Goal: Transaction & Acquisition: Purchase product/service

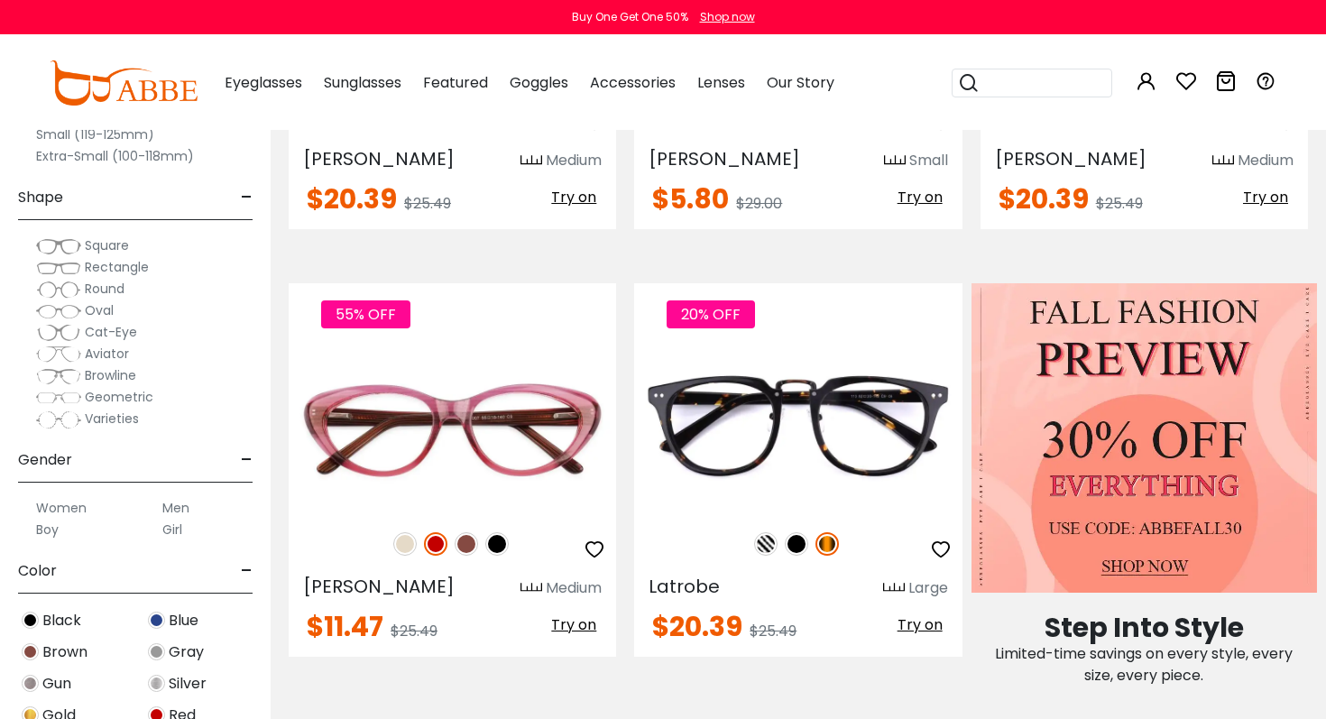
scroll to position [139, 0]
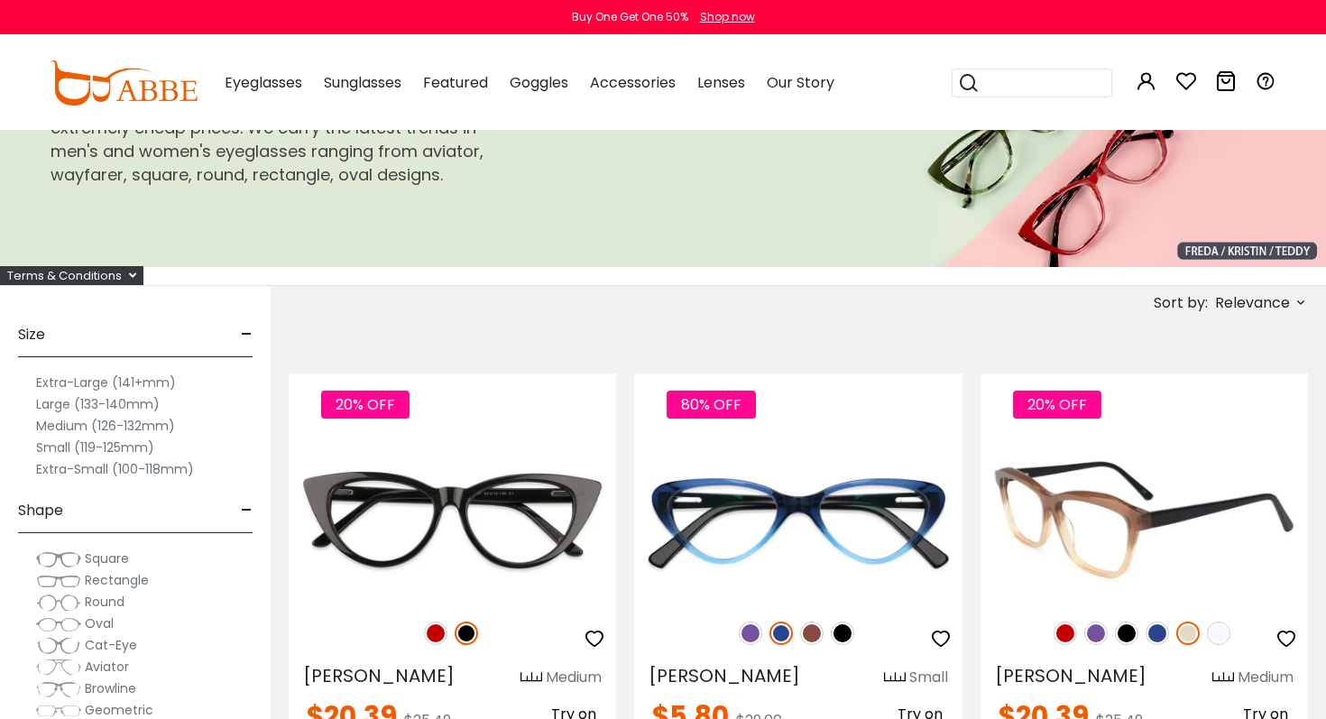
click at [1104, 530] on img at bounding box center [1143, 520] width 327 height 164
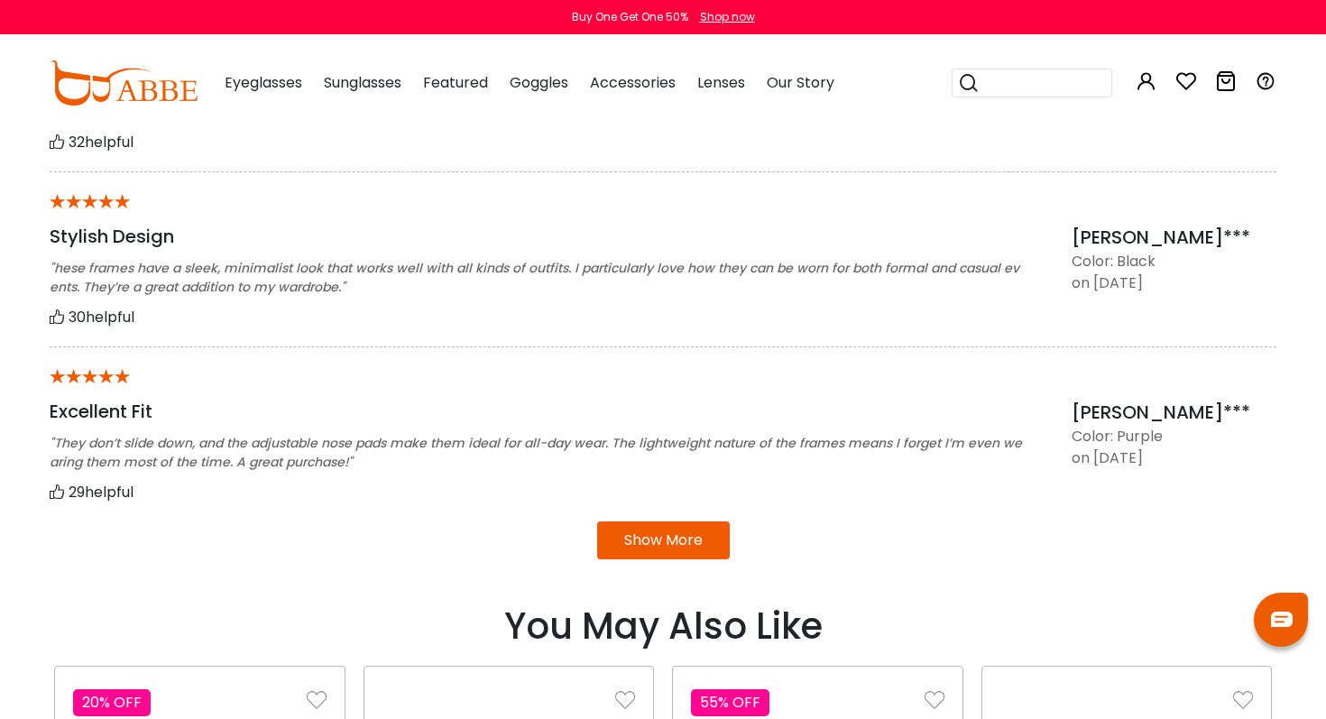
scroll to position [1687, 0]
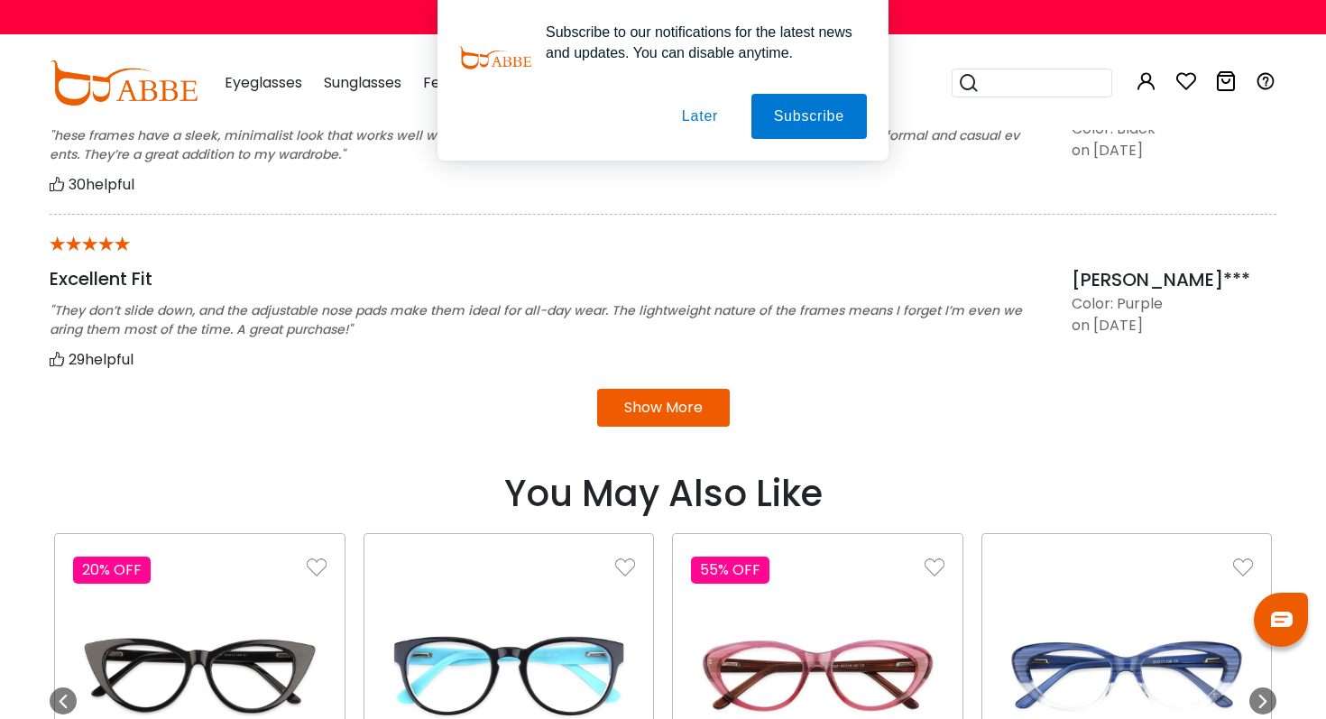
click at [692, 115] on button "Later" at bounding box center [699, 116] width 81 height 45
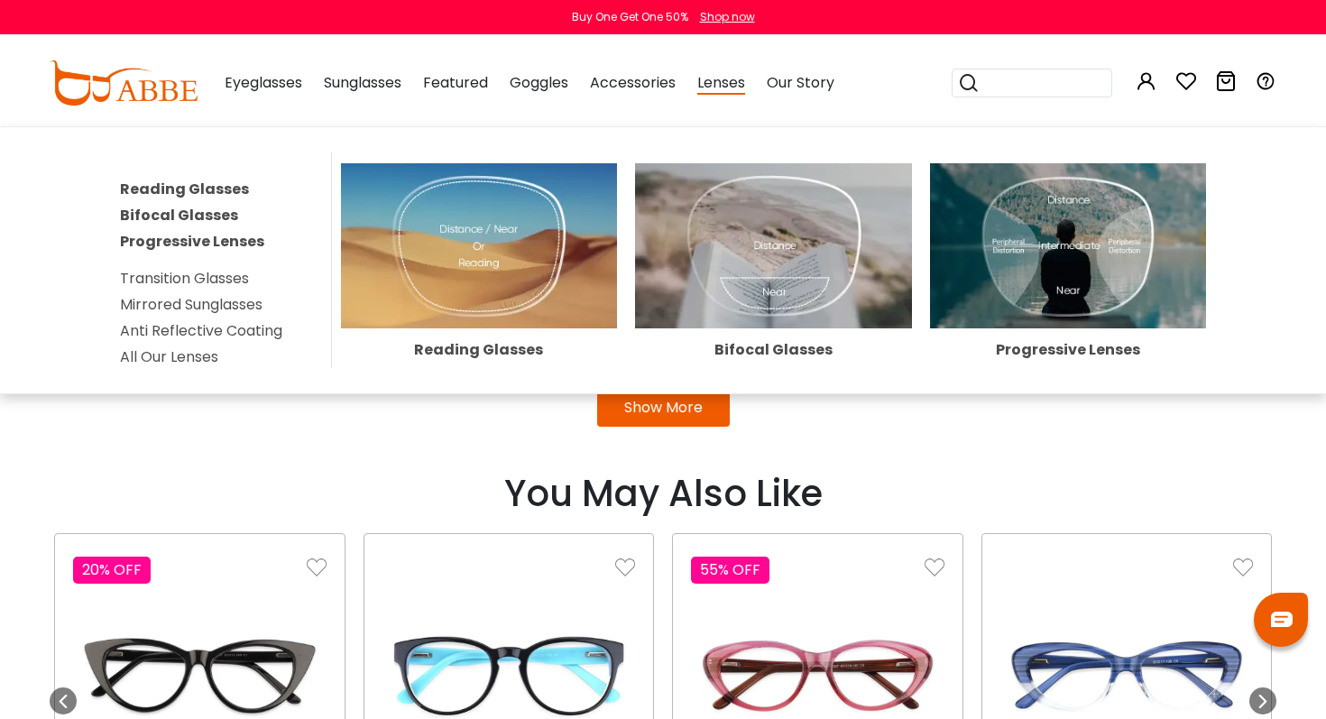
click at [1068, 253] on img at bounding box center [1068, 246] width 277 height 166
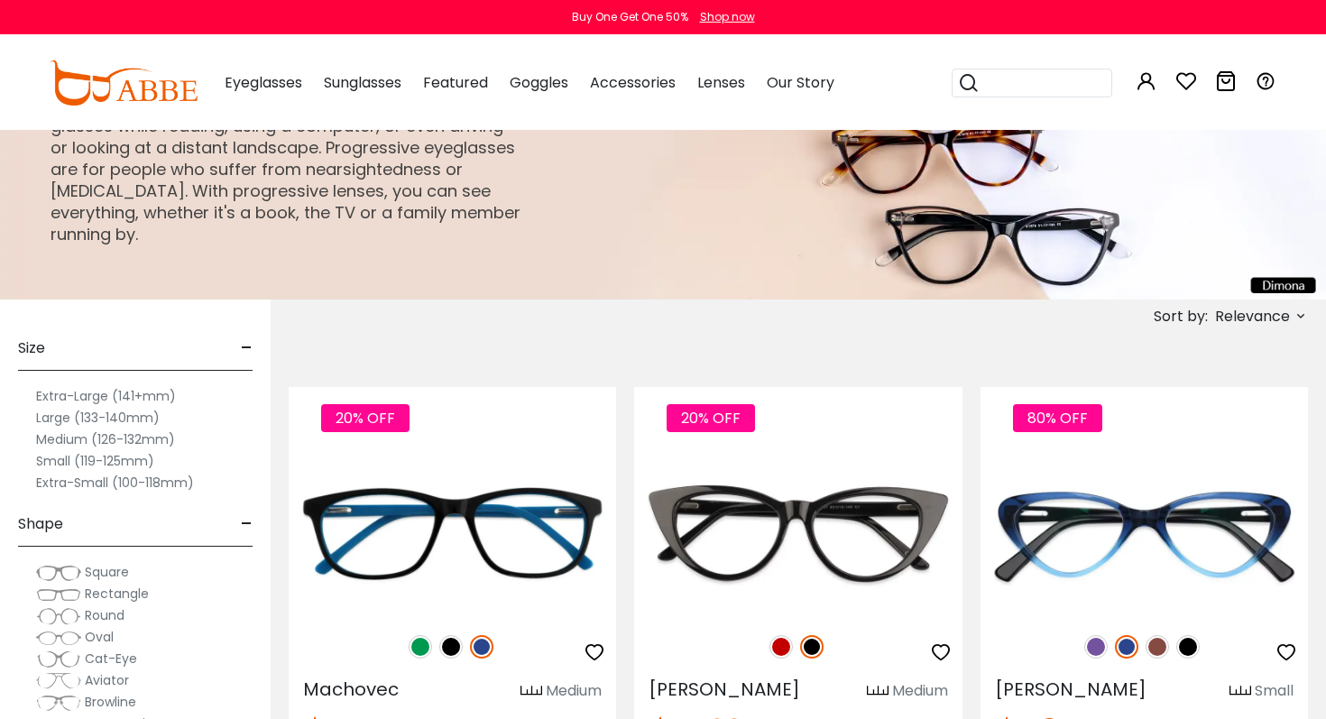
scroll to position [119, 0]
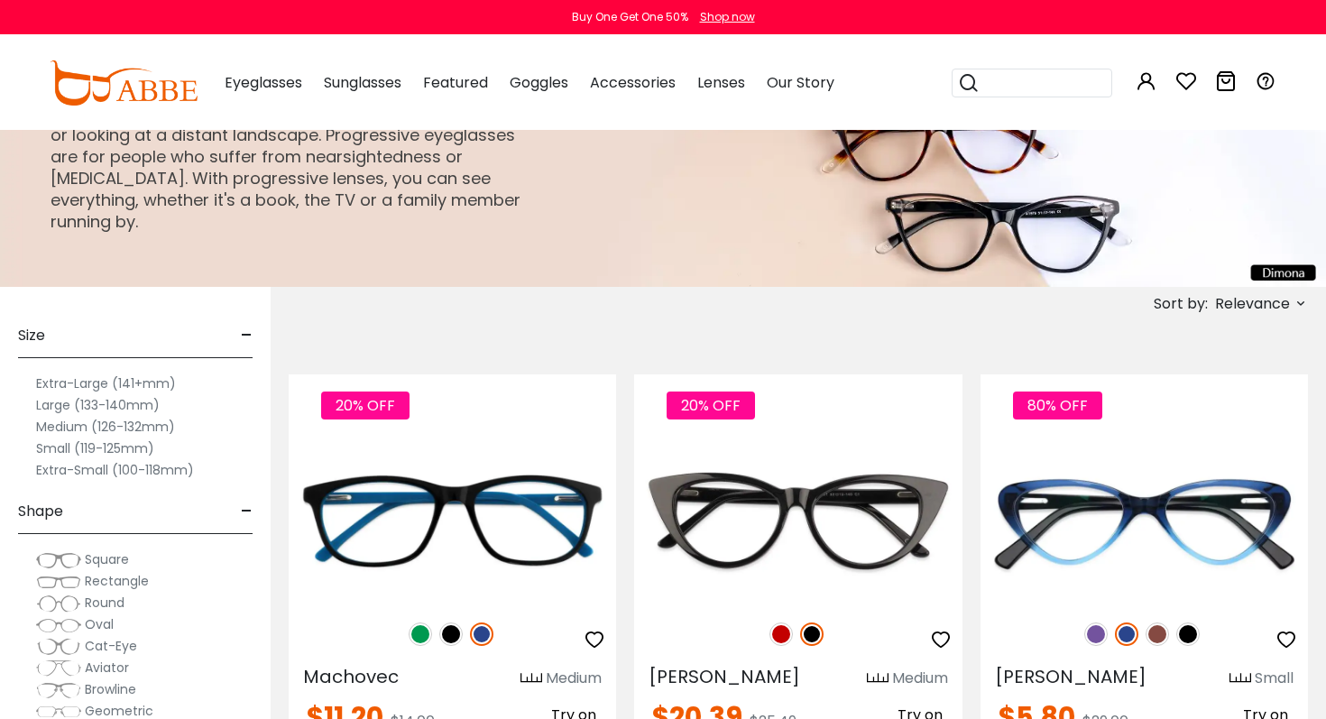
click at [125, 380] on label "Extra-Large (141+mm)" at bounding box center [106, 383] width 140 height 22
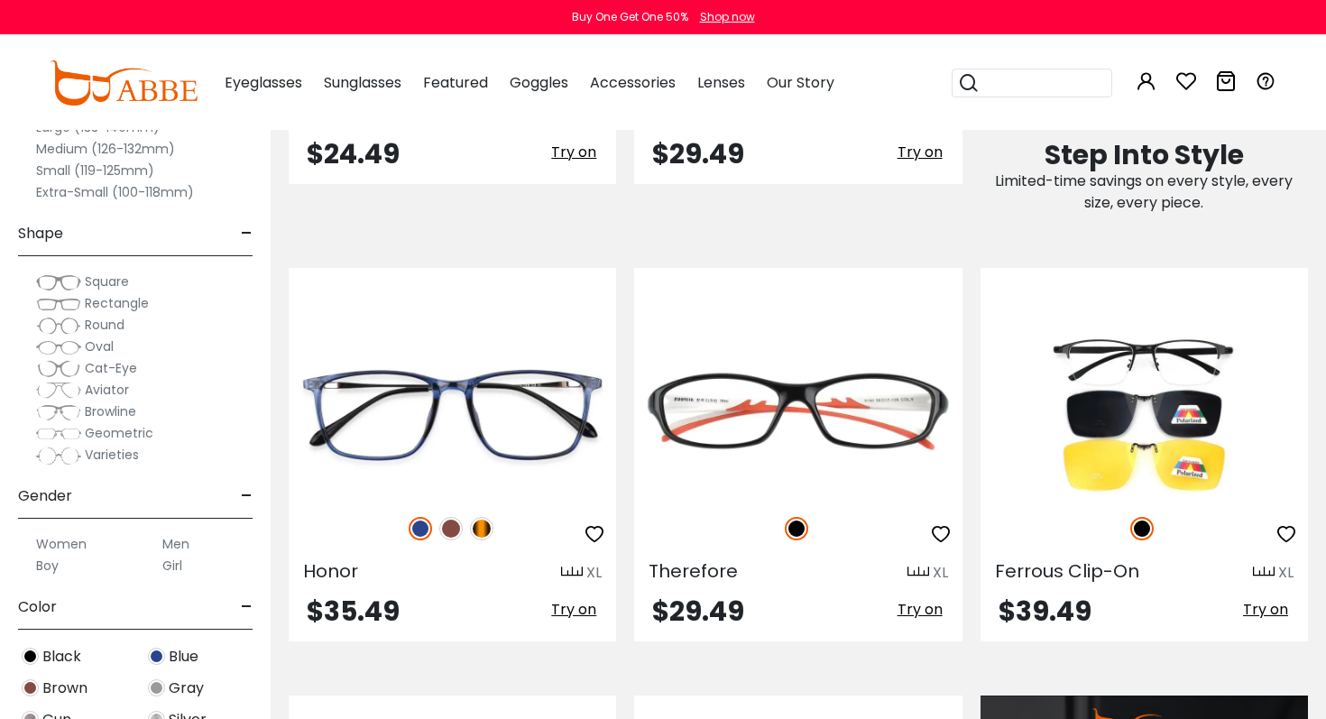
scroll to position [1358, 0]
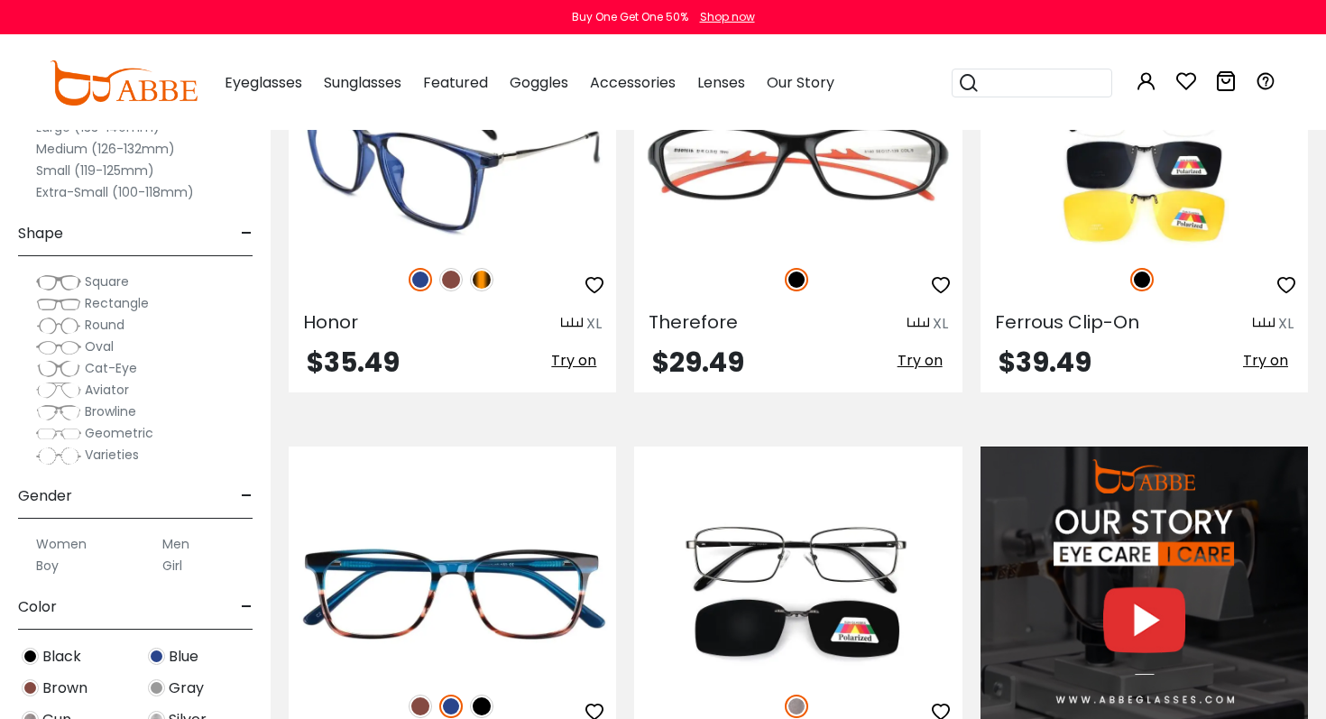
click at [535, 203] on img at bounding box center [452, 166] width 327 height 164
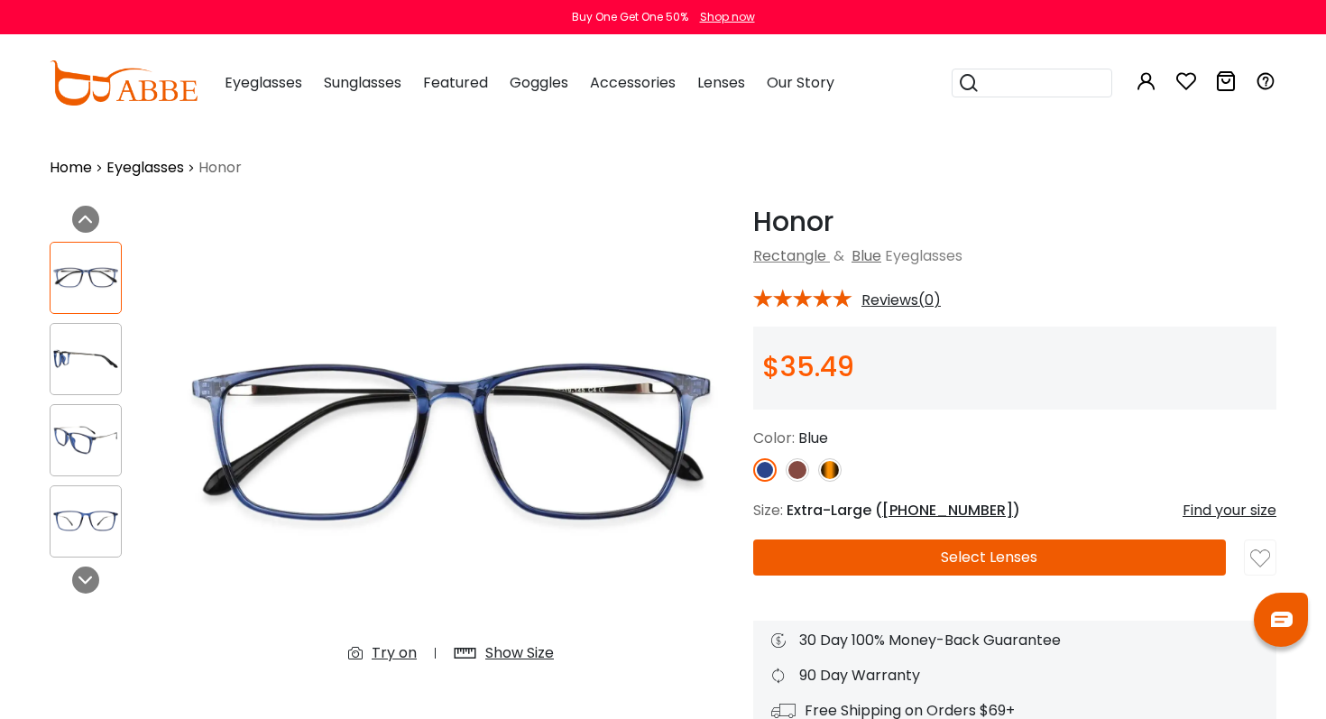
click at [78, 356] on img at bounding box center [86, 358] width 70 height 35
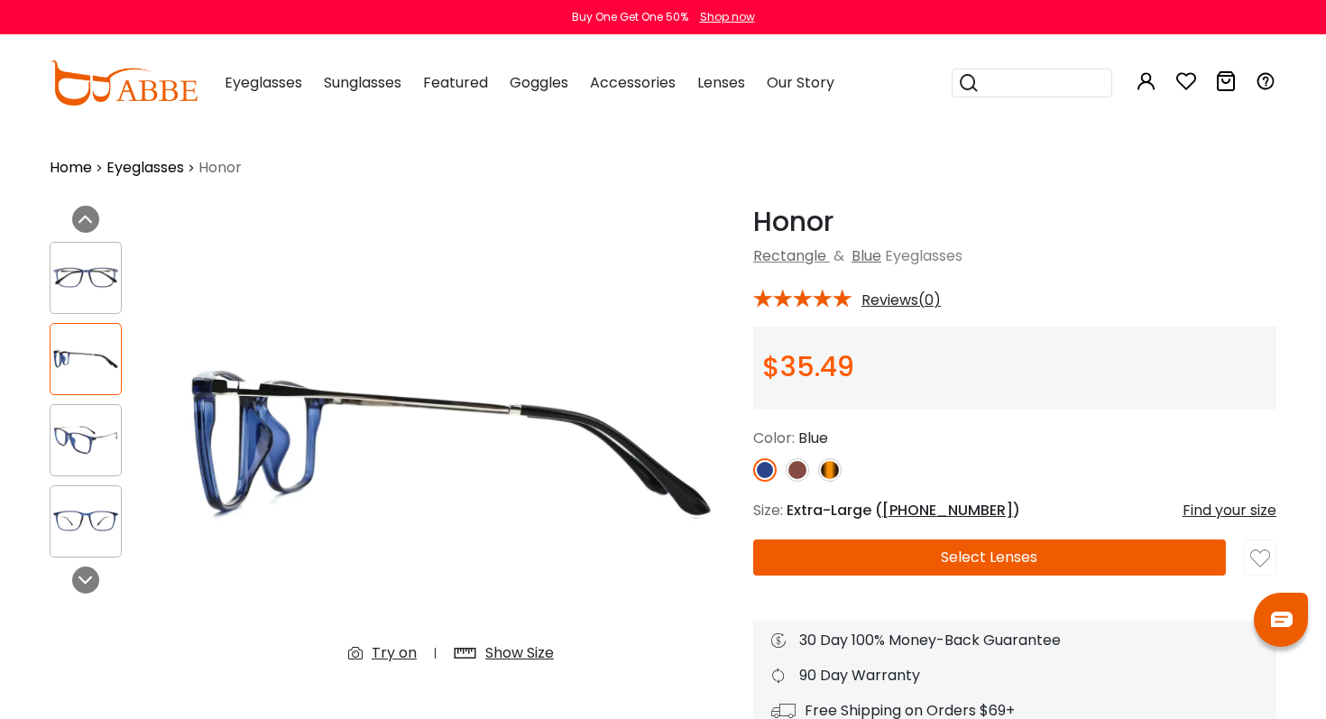
click at [93, 434] on img at bounding box center [86, 439] width 70 height 35
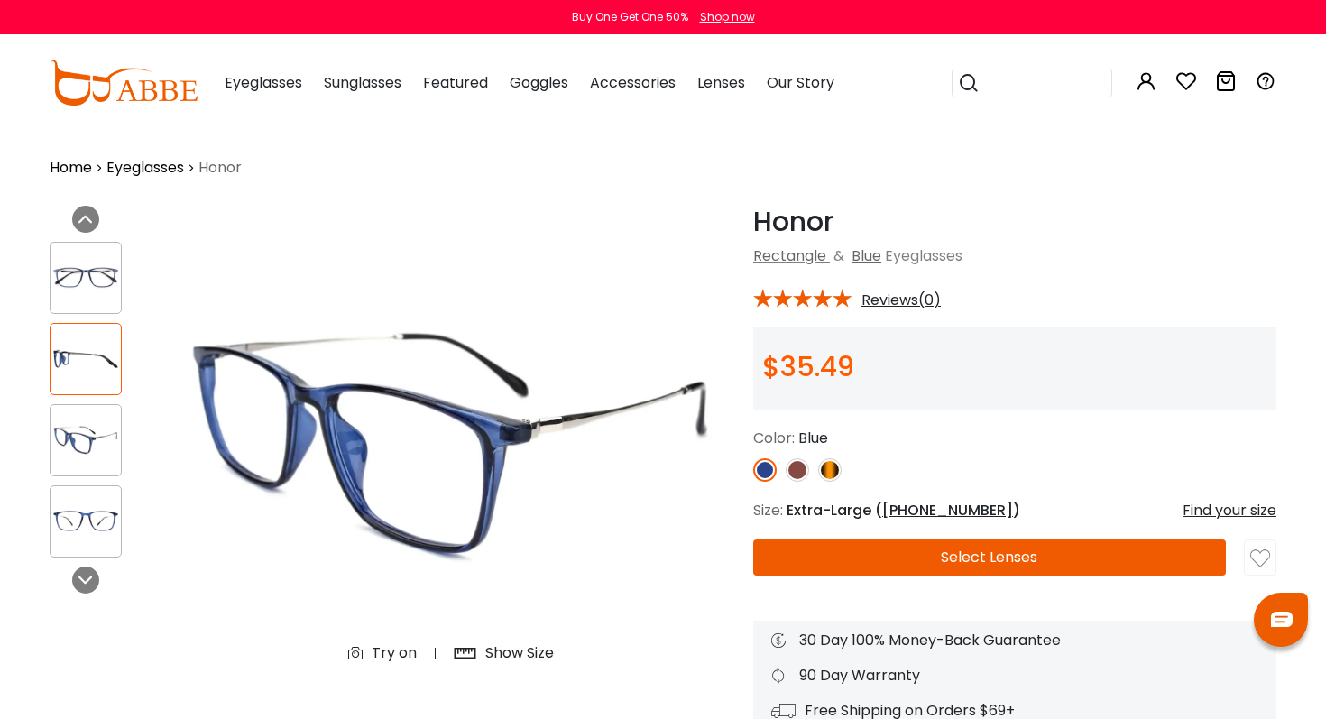
click at [102, 505] on img at bounding box center [86, 520] width 70 height 35
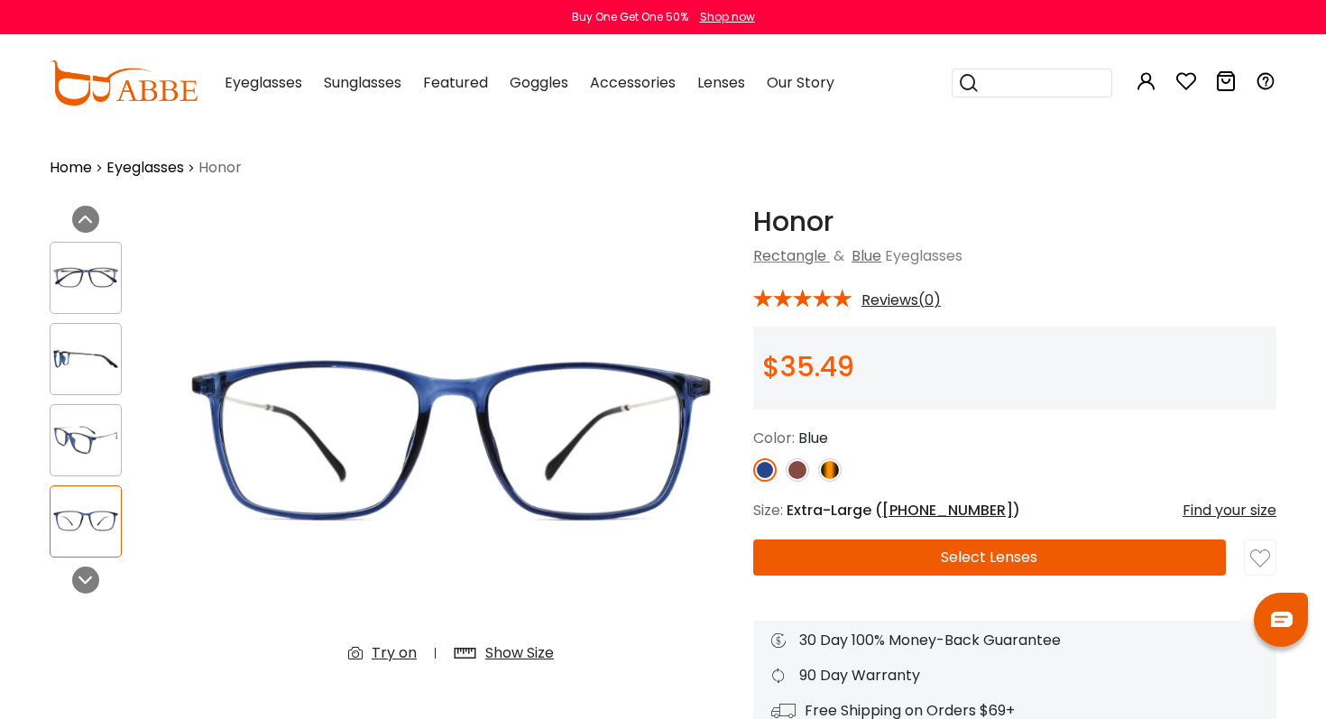
click at [964, 552] on button "Select Lenses" at bounding box center [989, 557] width 473 height 36
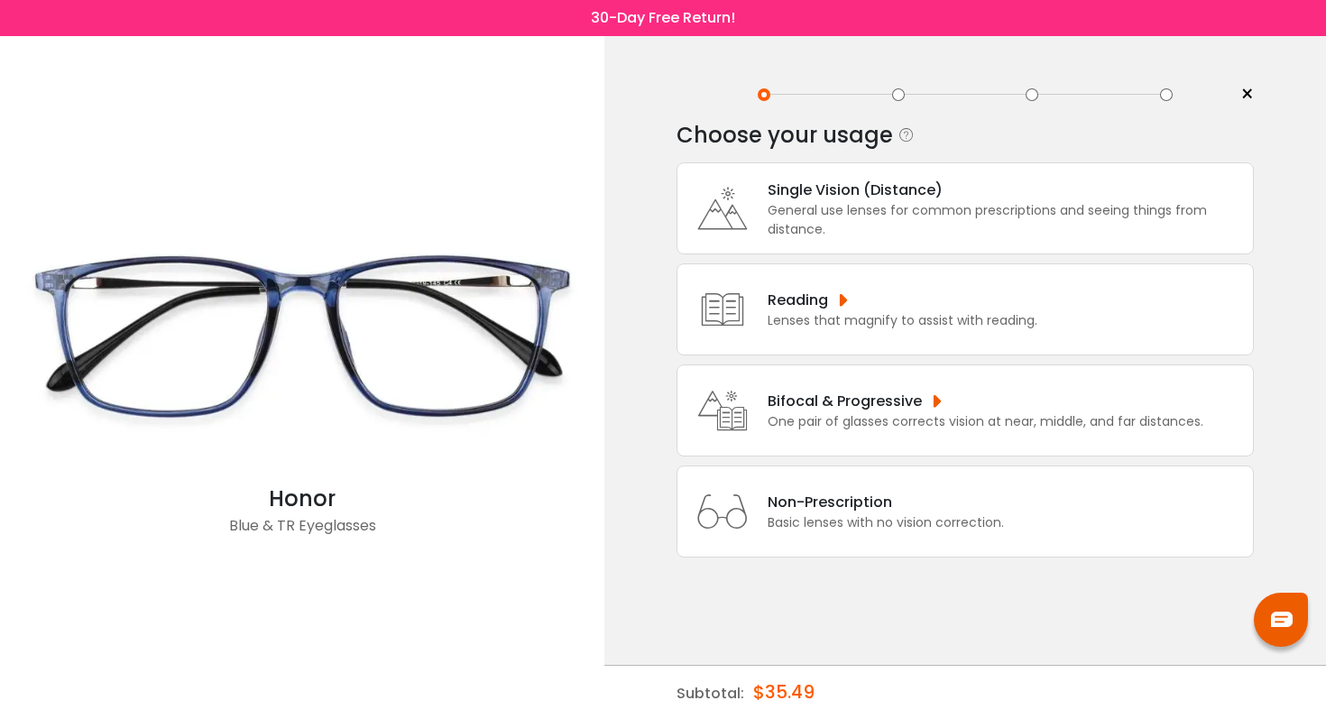
click at [882, 412] on div "Bifocal & Progressive" at bounding box center [985, 401] width 436 height 23
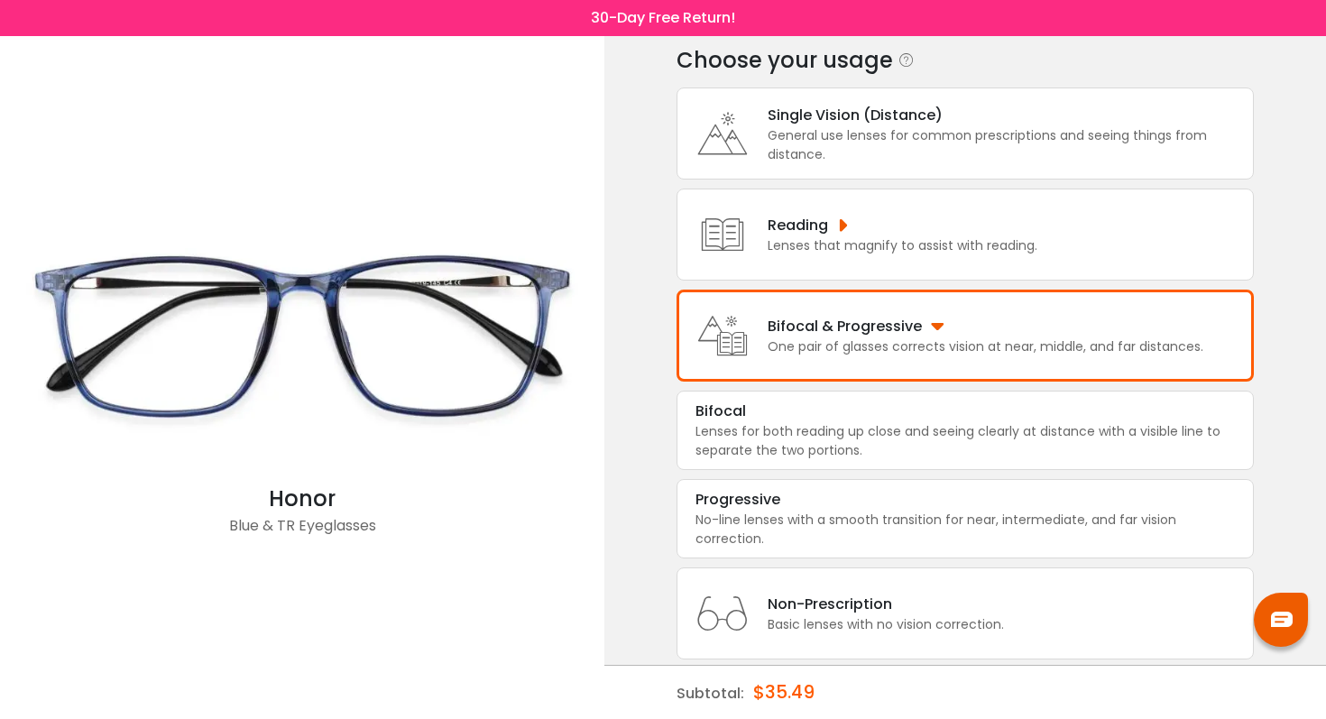
scroll to position [103, 0]
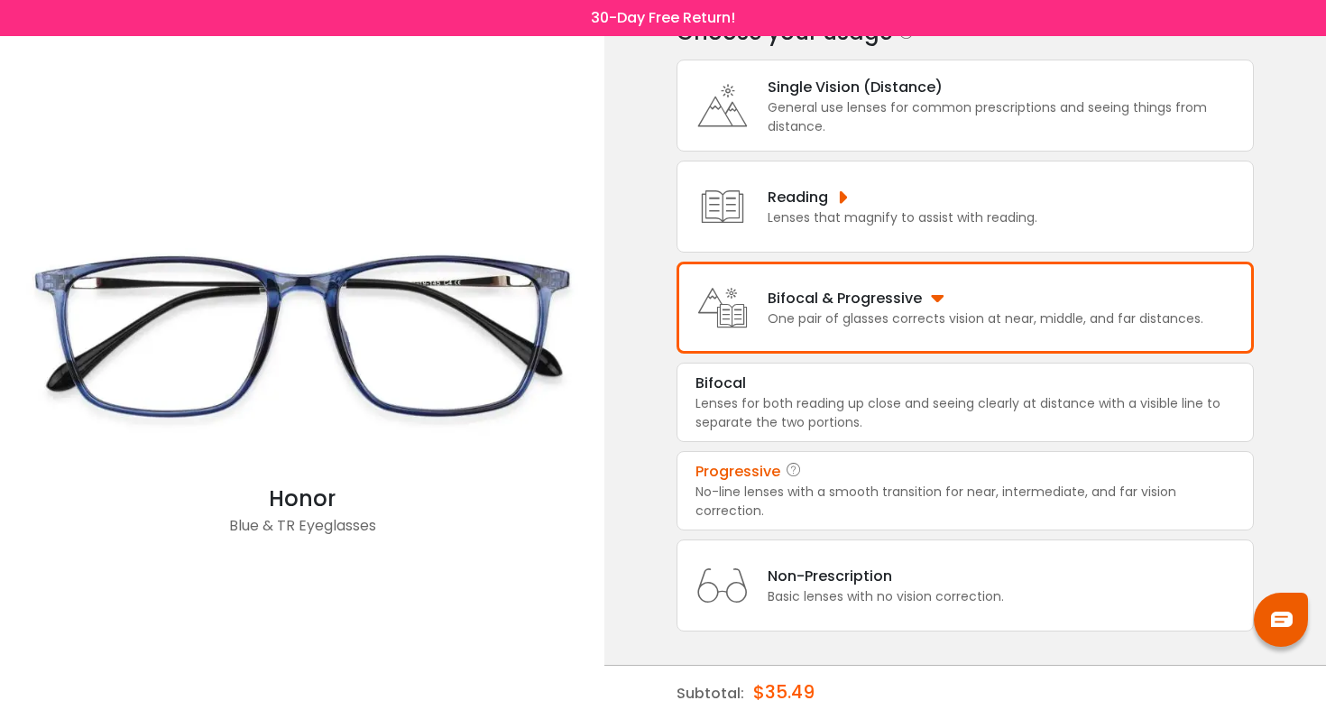
click at [937, 509] on div "No-line lenses with a smooth transition for near, intermediate, and far vision …" at bounding box center [964, 501] width 539 height 38
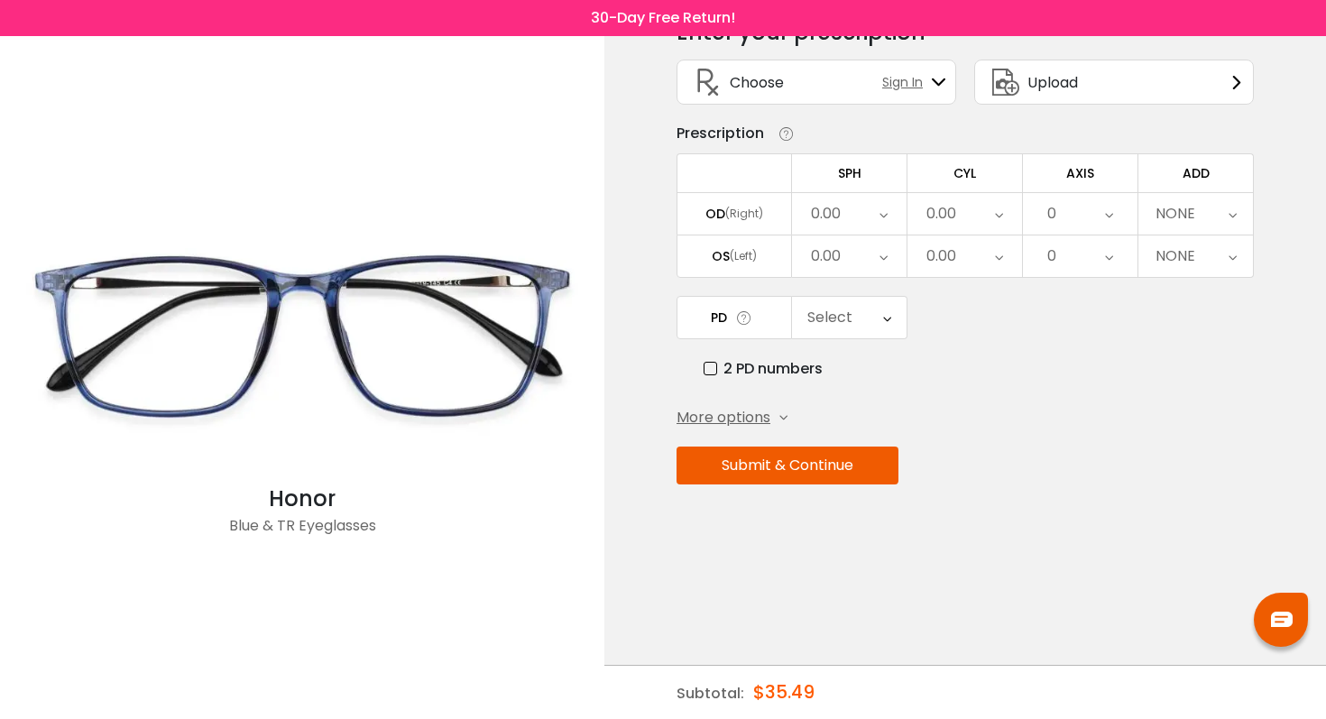
scroll to position [0, 0]
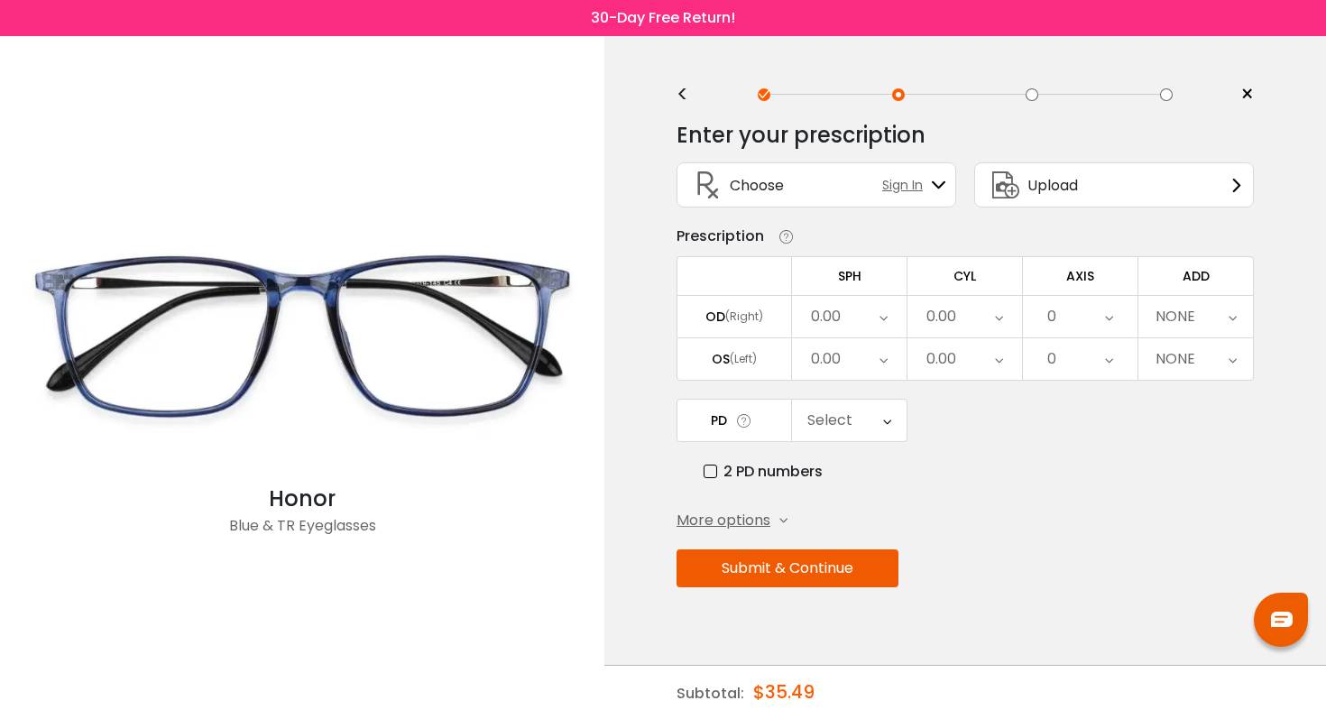
click at [874, 332] on div "0.00" at bounding box center [849, 316] width 115 height 41
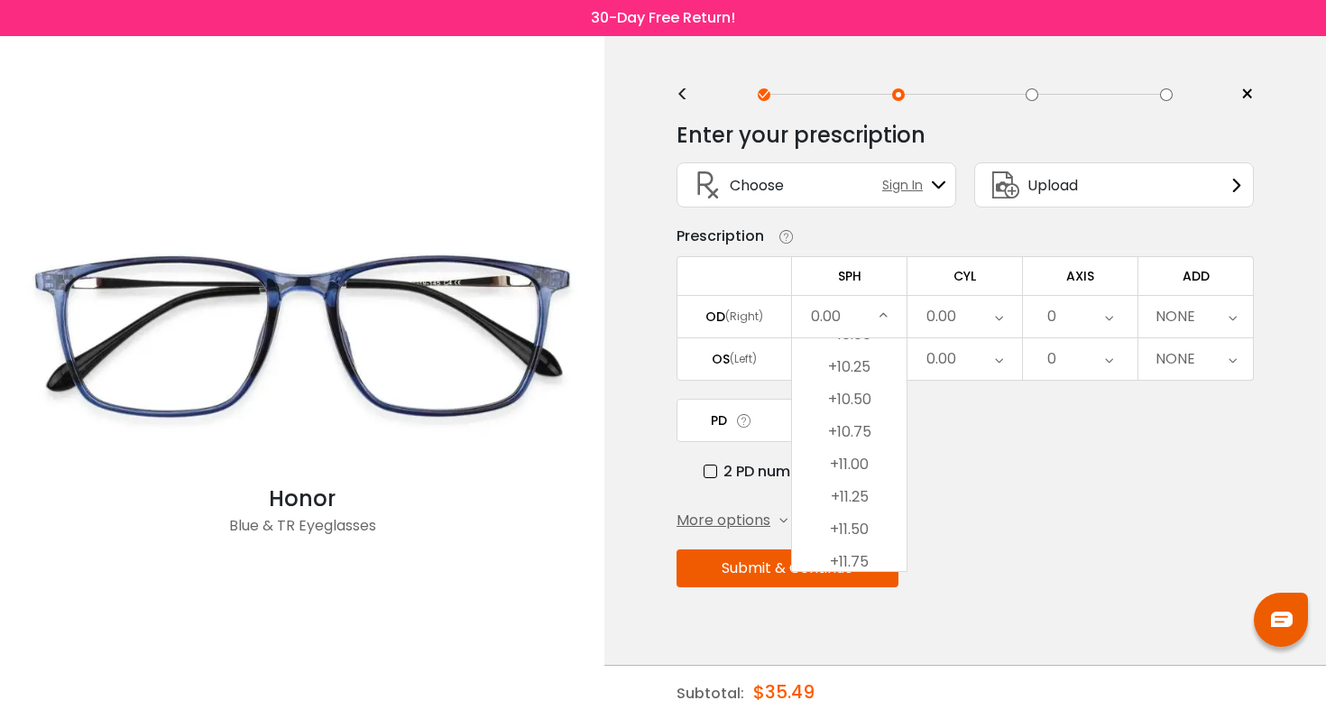
scroll to position [3954, 0]
click at [865, 503] on li "+11.25" at bounding box center [849, 491] width 115 height 32
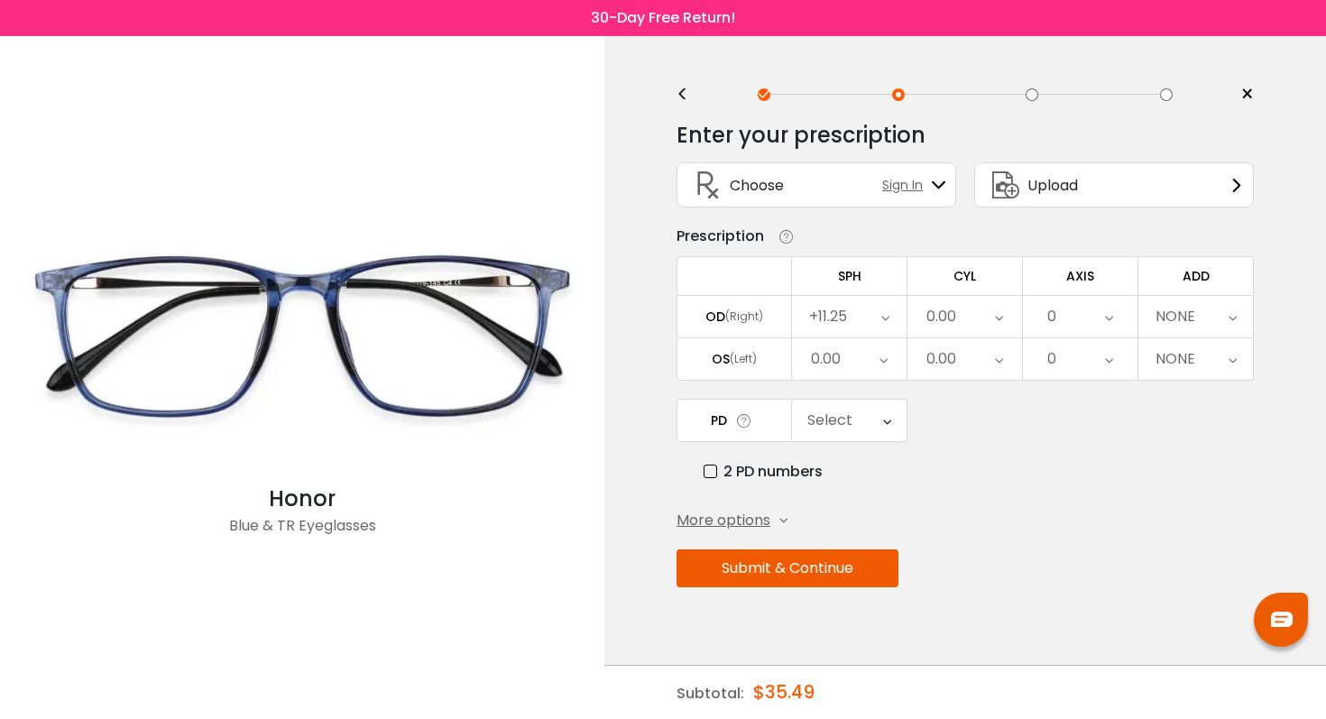
click at [964, 333] on div "0.00" at bounding box center [964, 316] width 115 height 41
click at [960, 445] on li "+2.50" at bounding box center [964, 428] width 115 height 32
click at [1064, 318] on div "0" at bounding box center [1080, 316] width 115 height 41
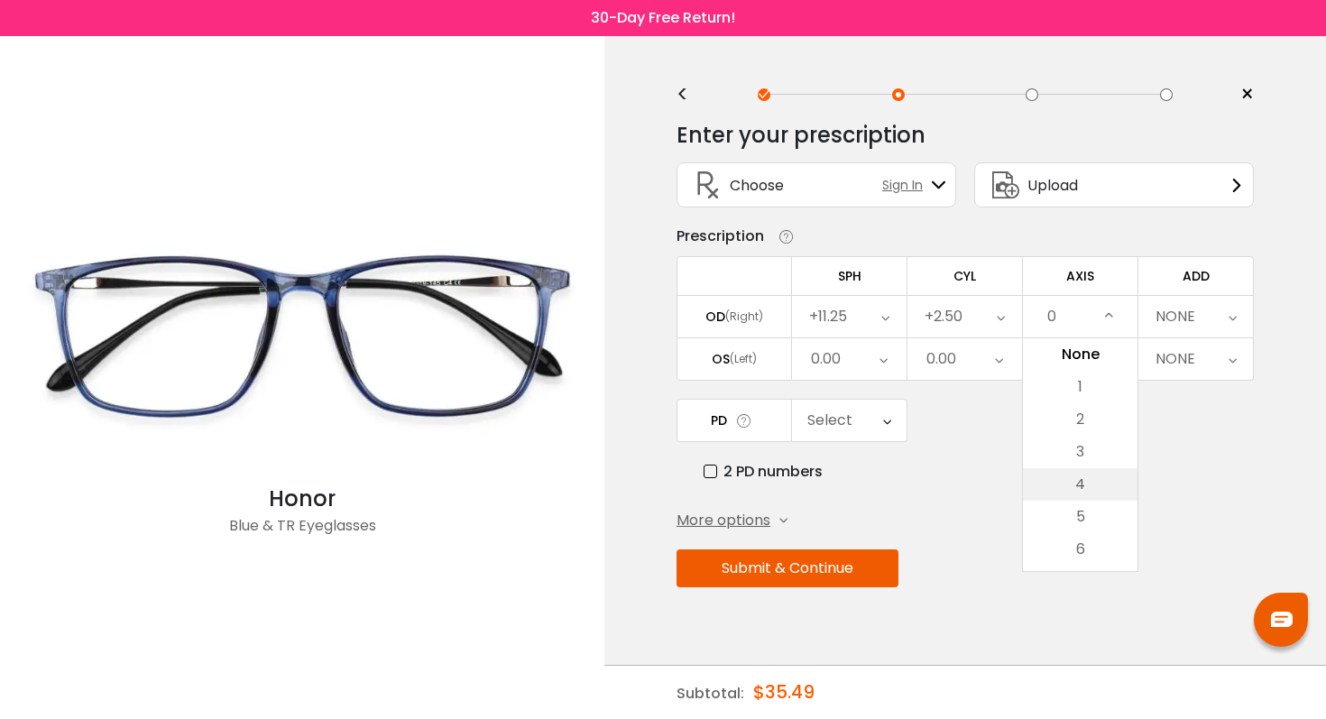
click at [1054, 476] on li "4" at bounding box center [1080, 484] width 115 height 32
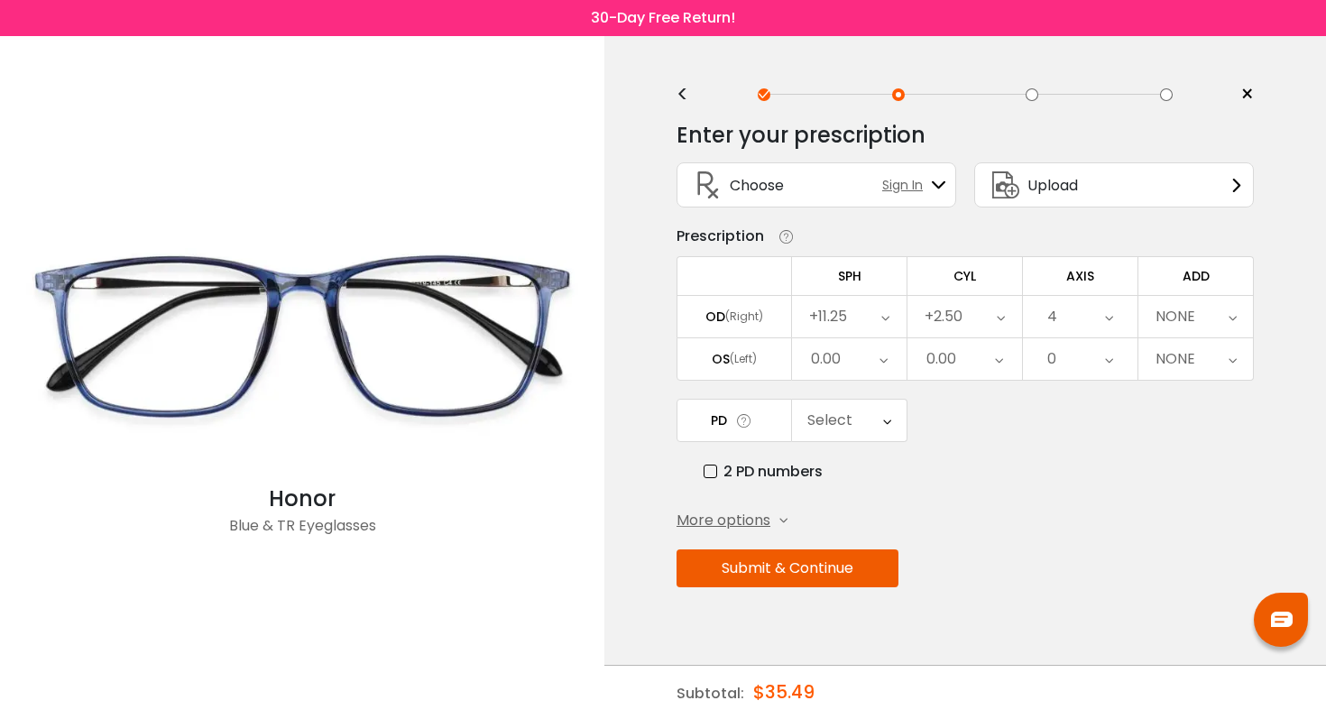
click at [1175, 327] on div "NONE" at bounding box center [1175, 317] width 40 height 36
click at [1188, 430] on li "+0.75" at bounding box center [1195, 419] width 115 height 32
click at [1173, 355] on div "+0.75" at bounding box center [1174, 359] width 39 height 36
click at [1163, 443] on li "+0.50" at bounding box center [1195, 429] width 115 height 32
click at [1061, 370] on div "0" at bounding box center [1080, 358] width 115 height 41
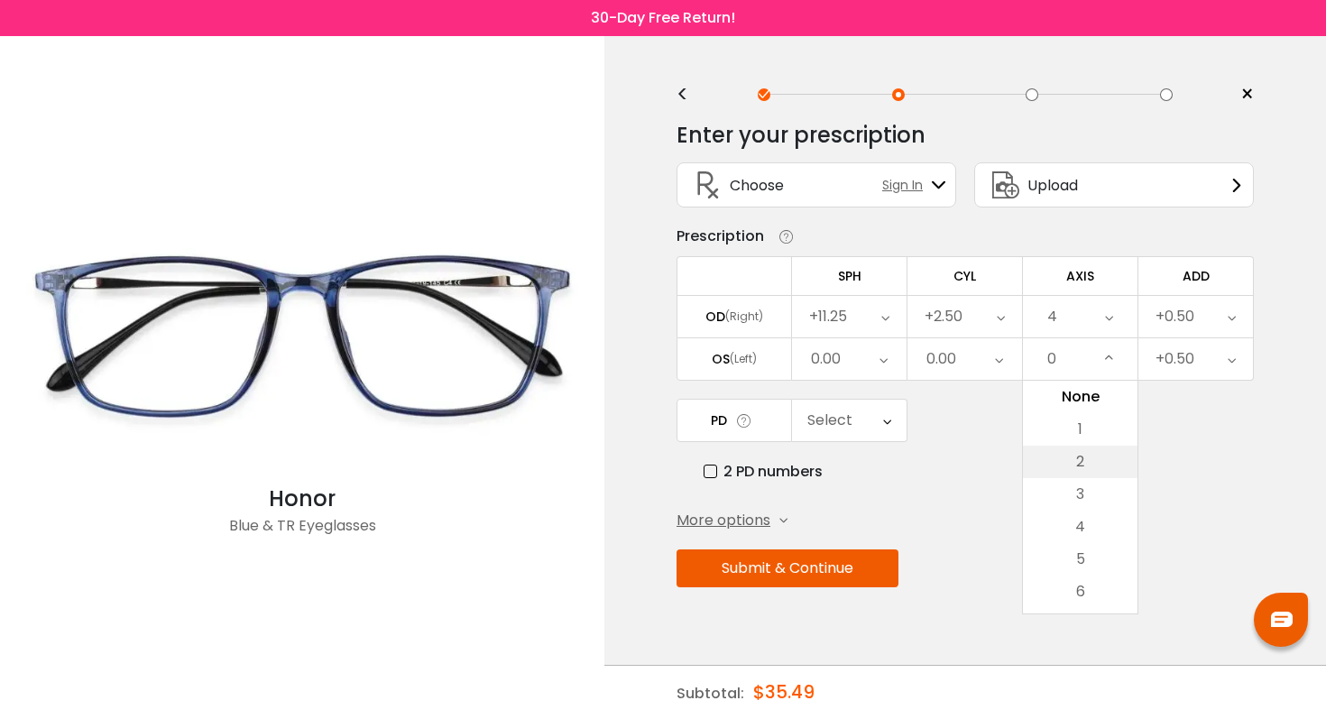
click at [1058, 463] on li "2" at bounding box center [1080, 462] width 115 height 32
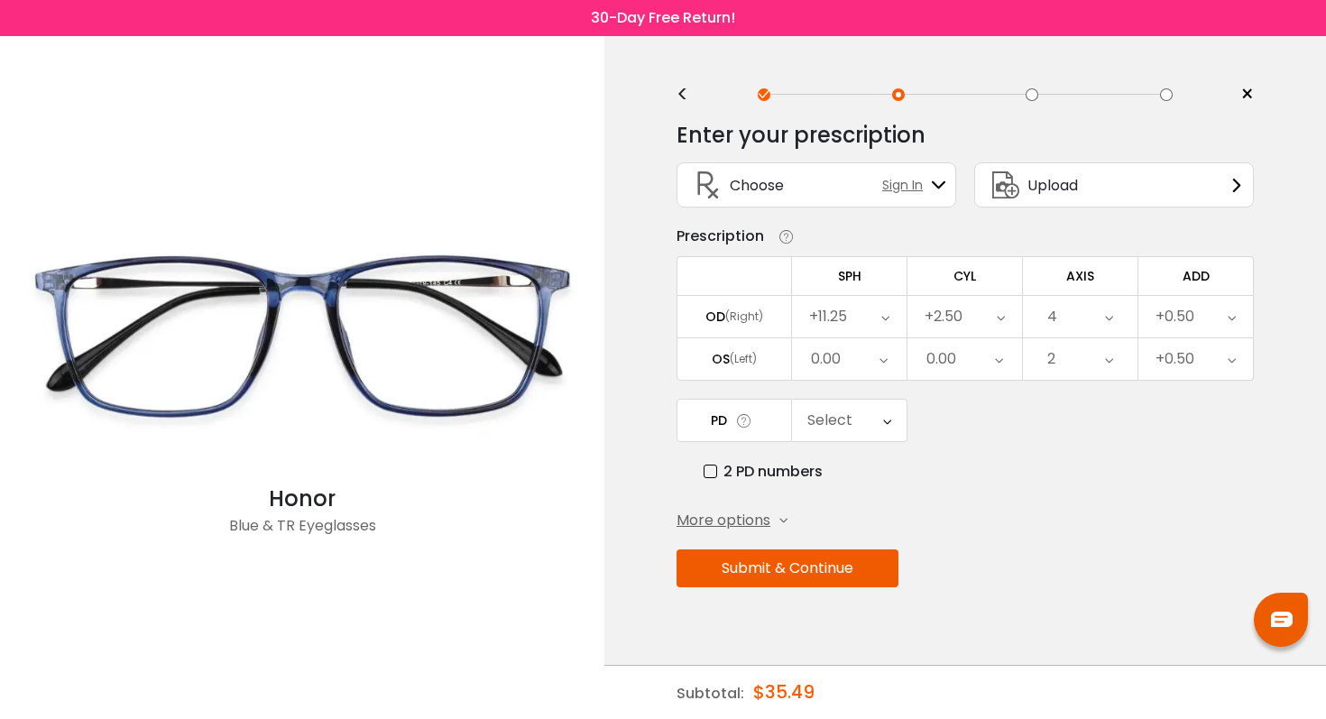
click at [942, 360] on div "0.00" at bounding box center [941, 359] width 30 height 36
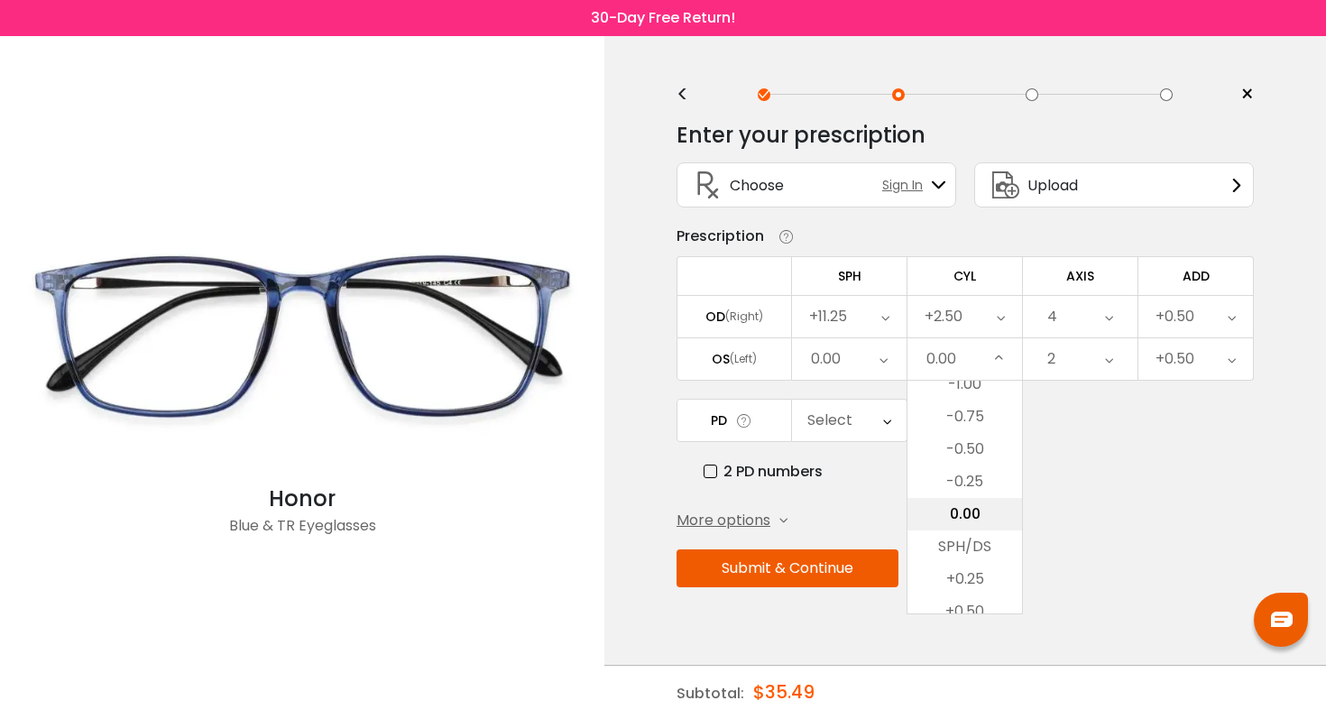
click at [948, 510] on li "0.00" at bounding box center [964, 514] width 115 height 32
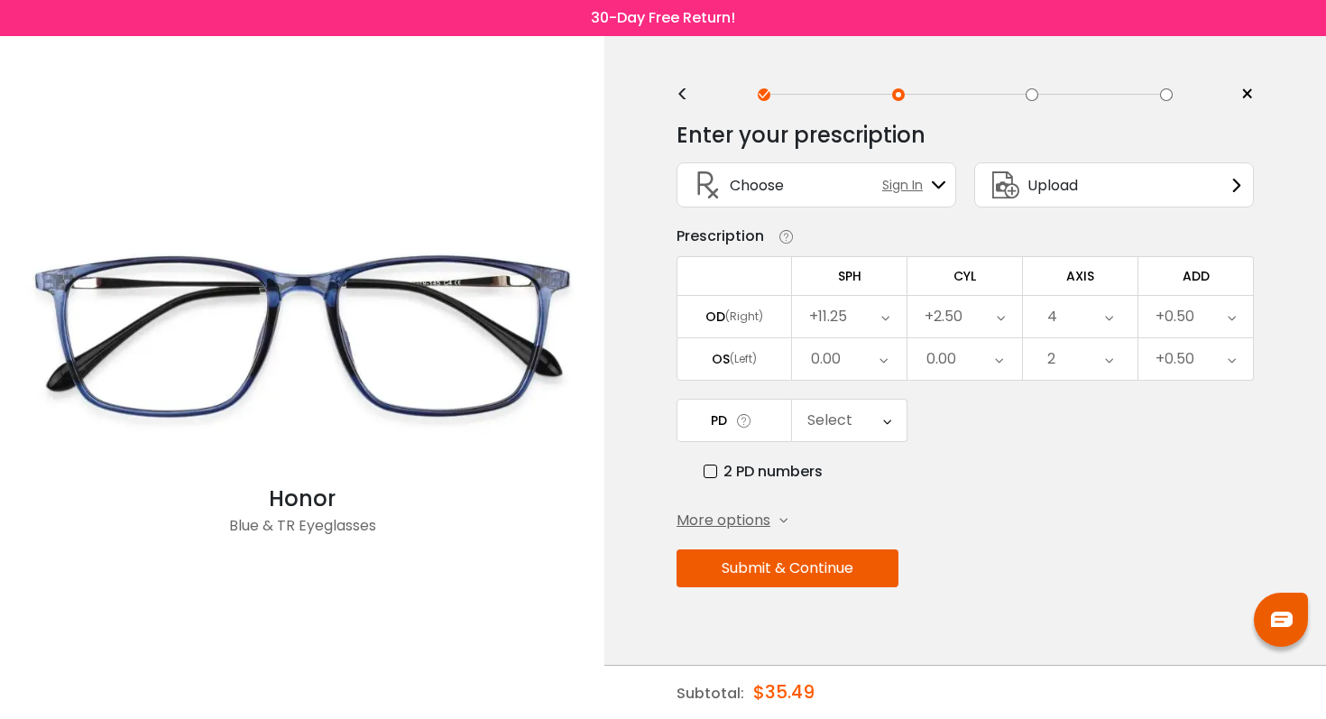
click at [973, 355] on div "0.00" at bounding box center [964, 358] width 115 height 41
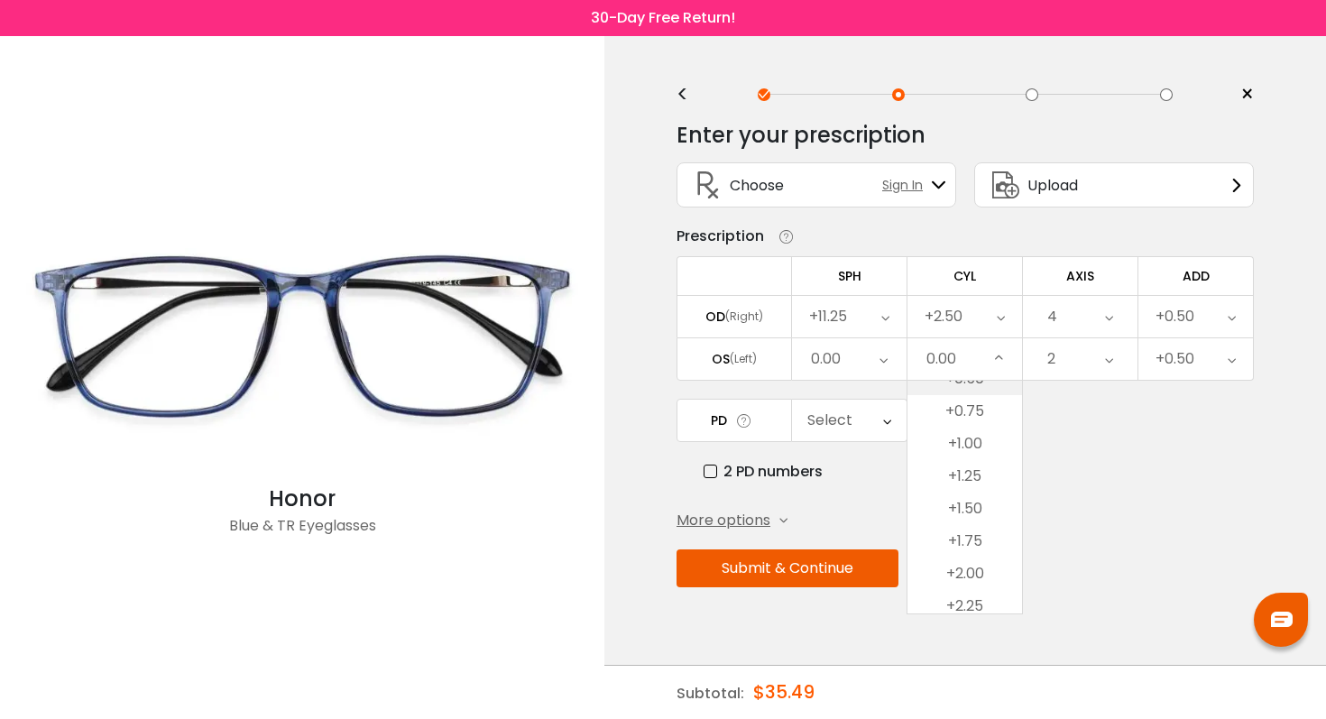
scroll to position [939, 0]
click at [985, 587] on li "+2.50" at bounding box center [964, 594] width 115 height 32
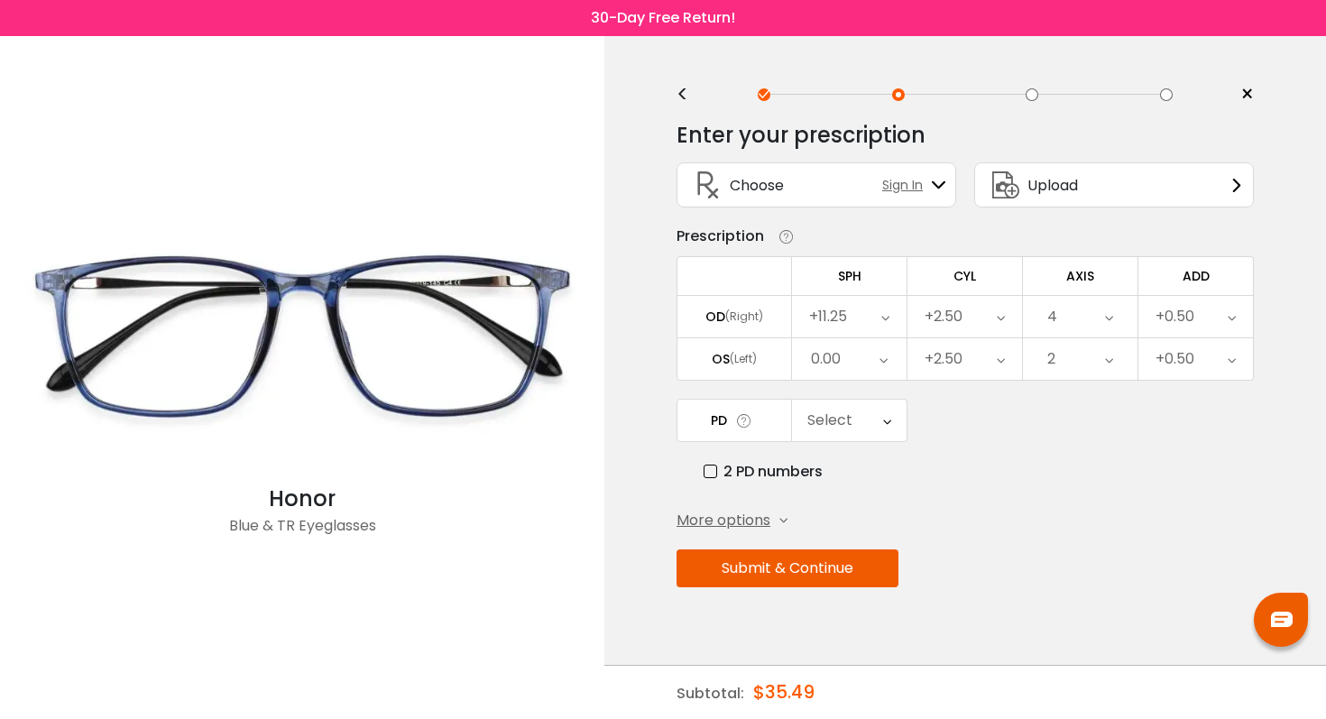
click at [856, 363] on div "0.00" at bounding box center [849, 358] width 115 height 41
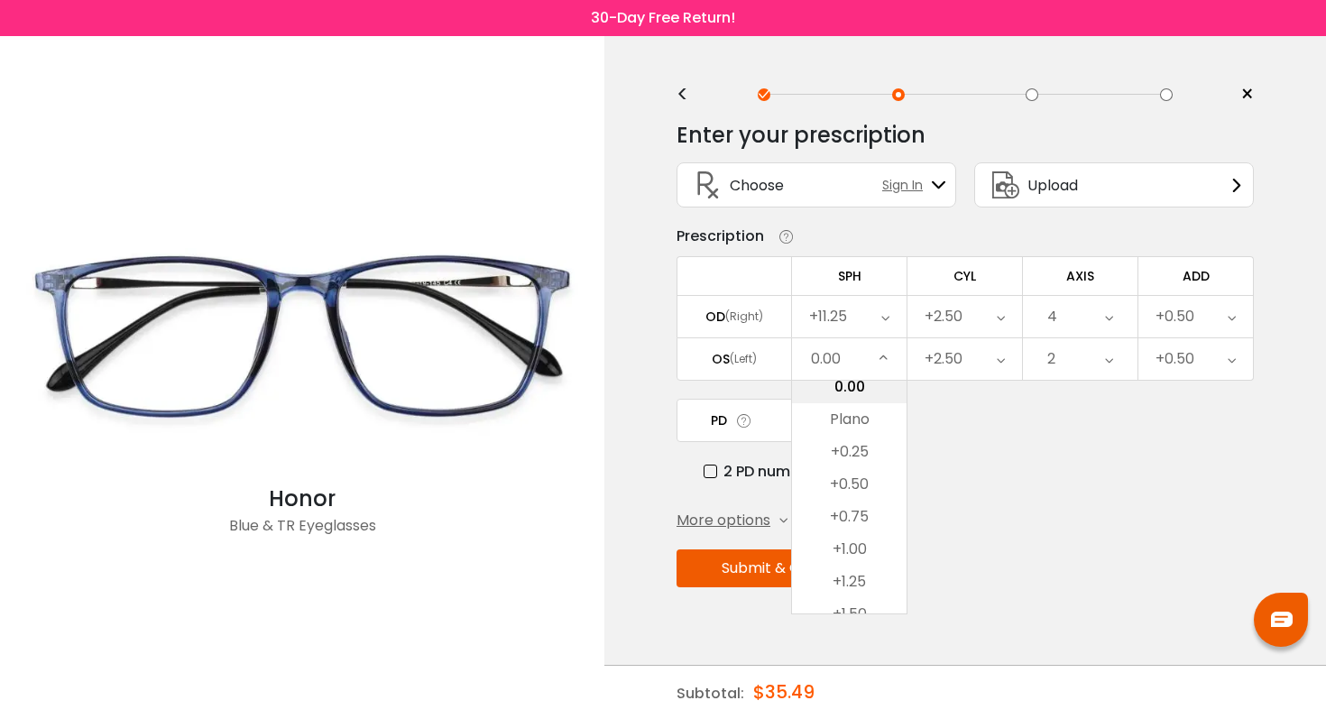
scroll to position [2875, 0]
click at [856, 518] on li "+2.75" at bounding box center [849, 508] width 115 height 32
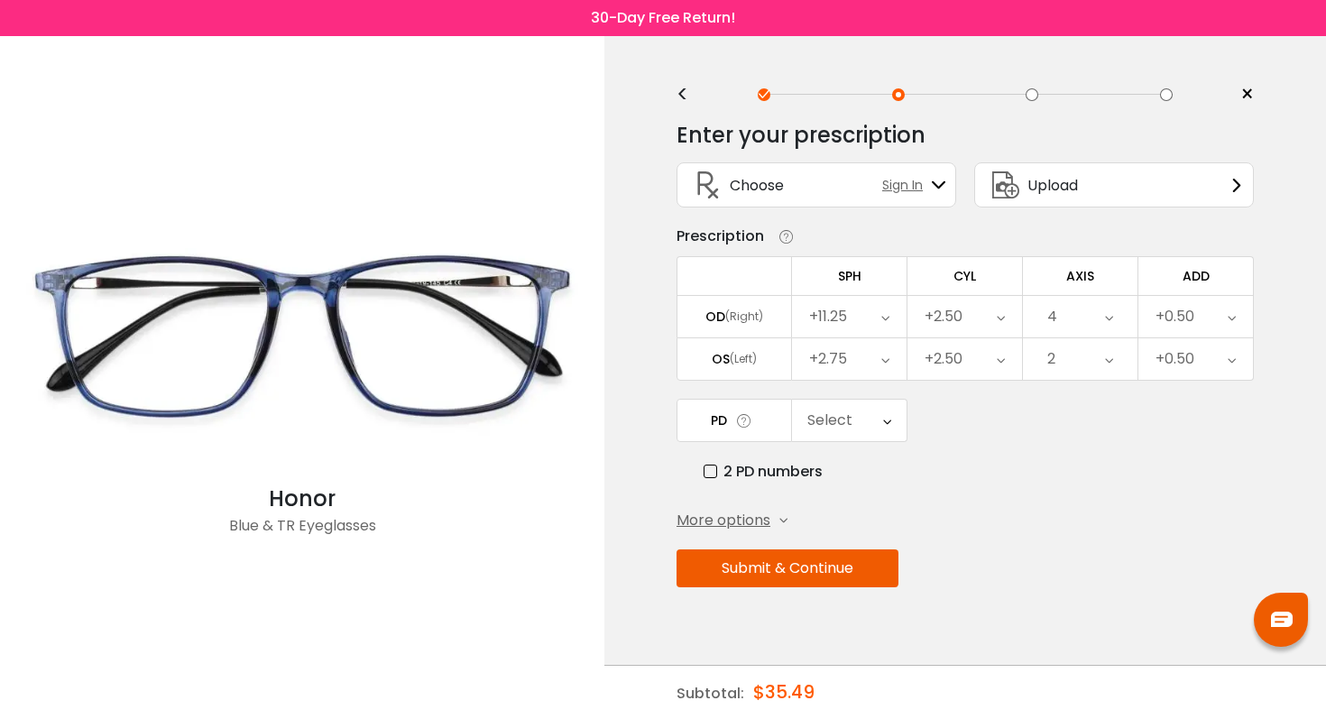
click at [852, 425] on div "Select" at bounding box center [849, 420] width 115 height 41
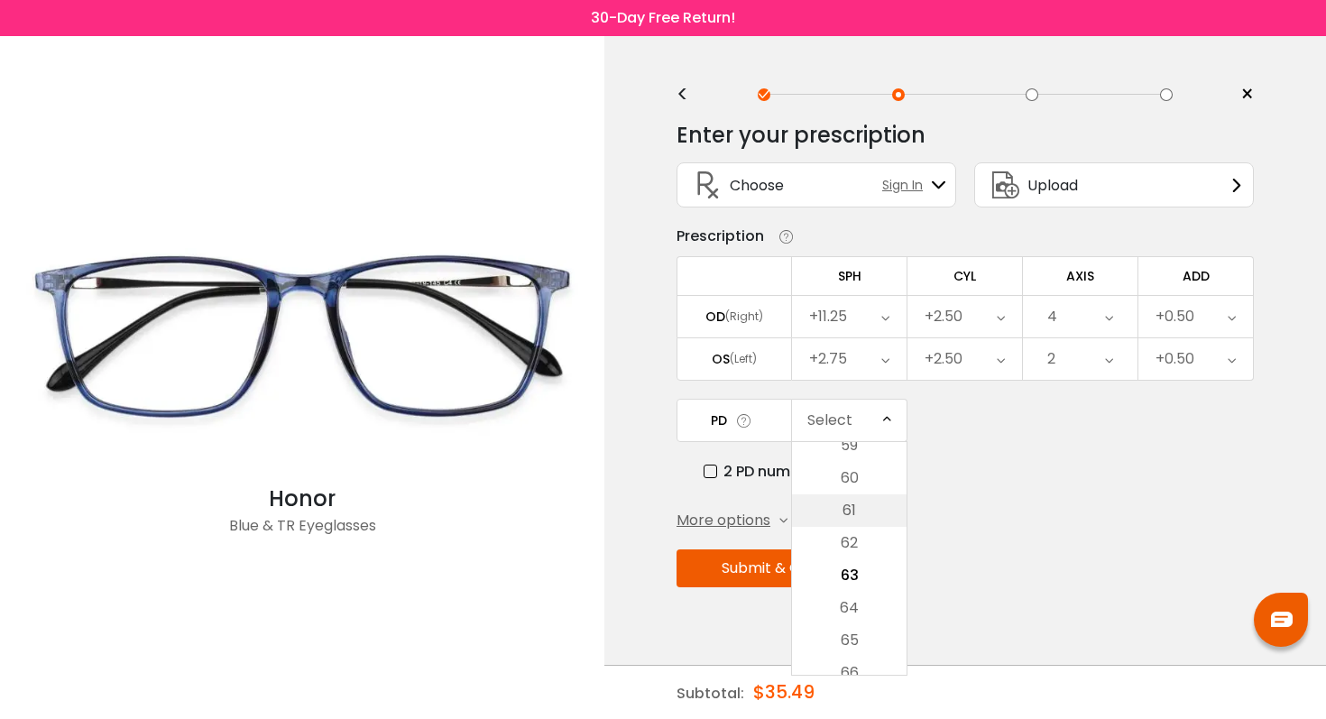
click at [865, 501] on li "61" at bounding box center [849, 510] width 115 height 32
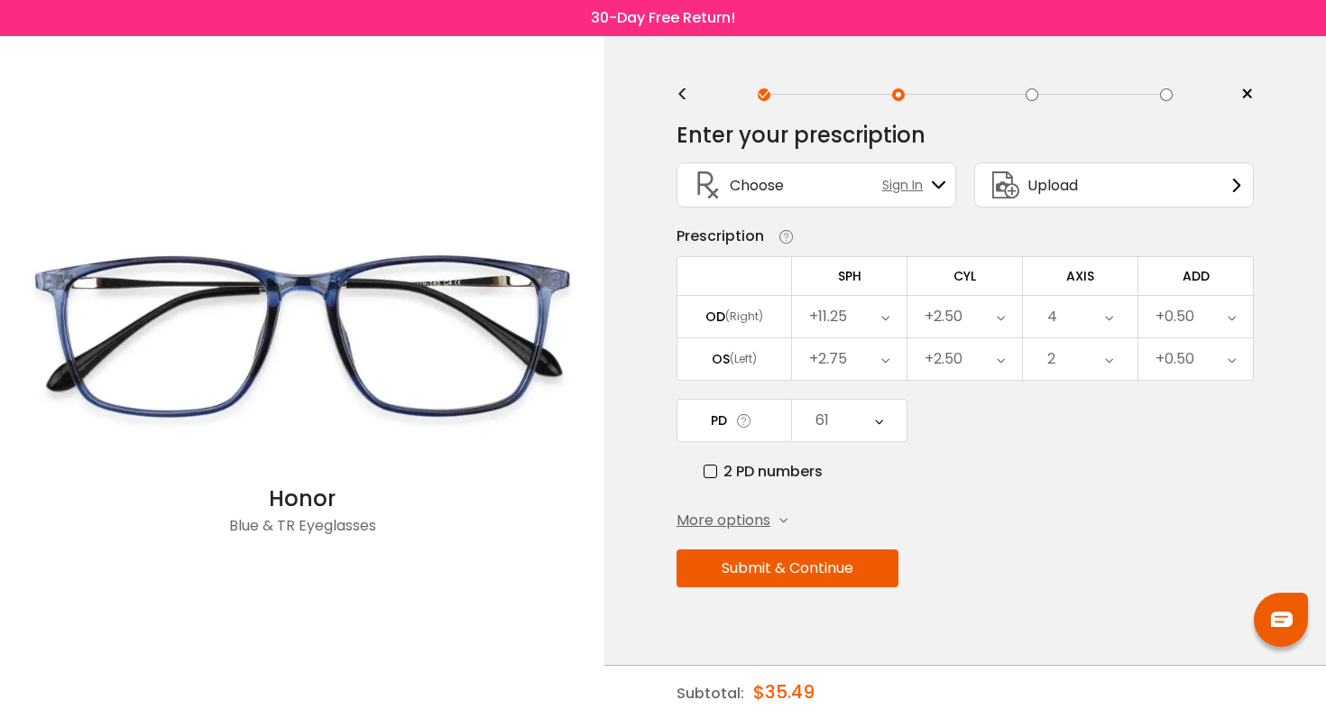
click at [765, 468] on label "2 PD numbers" at bounding box center [762, 471] width 119 height 23
click at [835, 580] on button "Submit & Continue" at bounding box center [787, 568] width 222 height 38
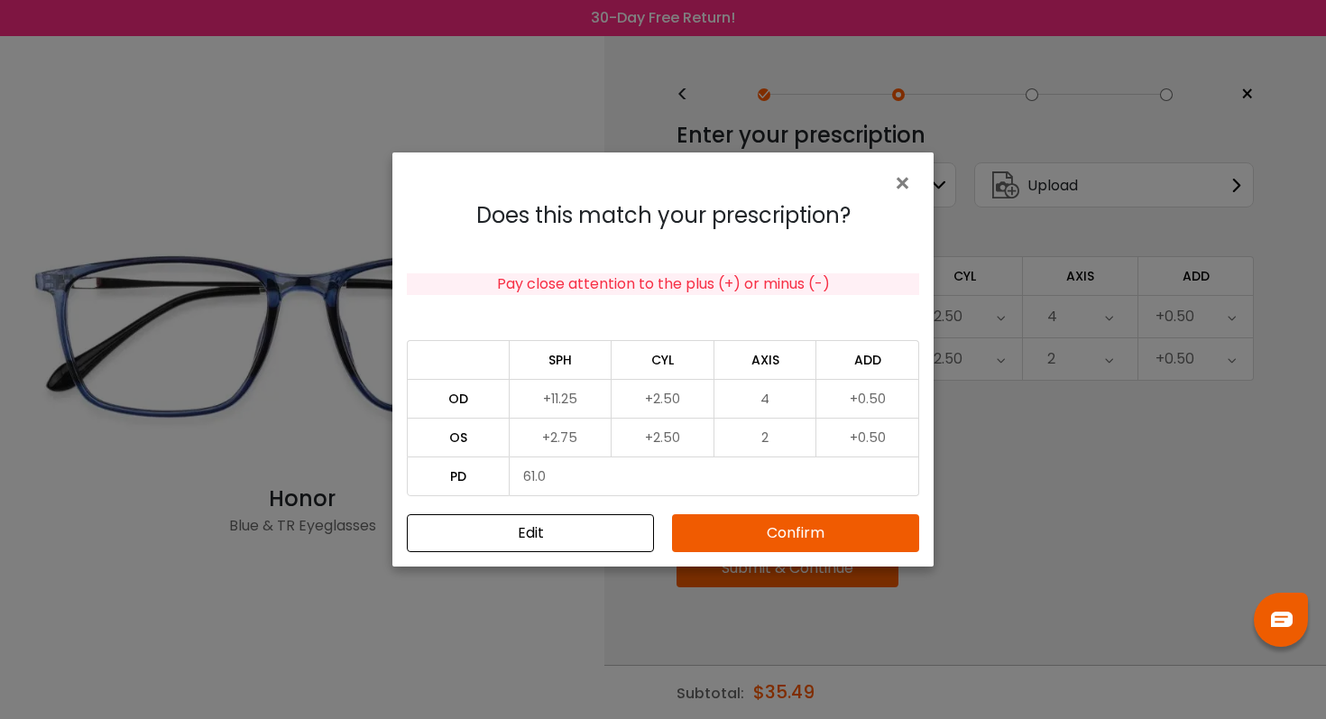
click at [824, 542] on button "Confirm" at bounding box center [795, 533] width 247 height 38
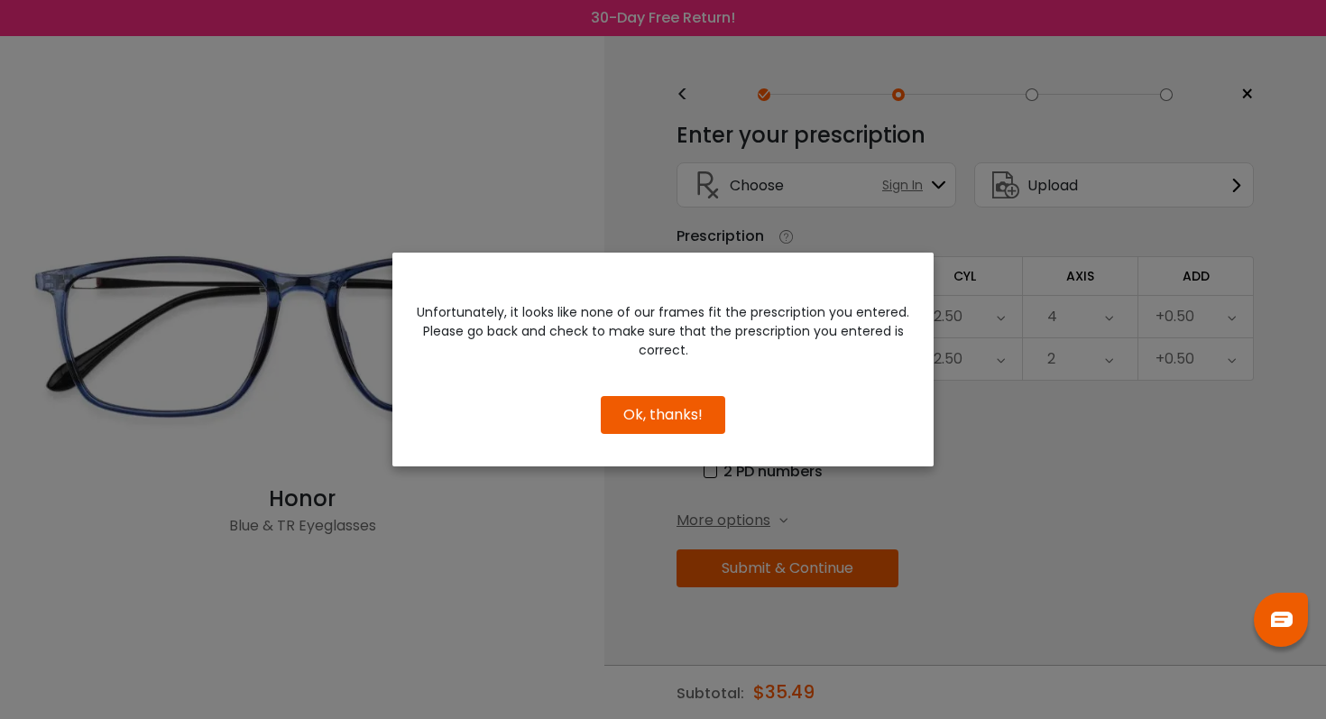
click at [682, 421] on button "Ok, thanks!" at bounding box center [663, 415] width 124 height 38
